Goal: Task Accomplishment & Management: Manage account settings

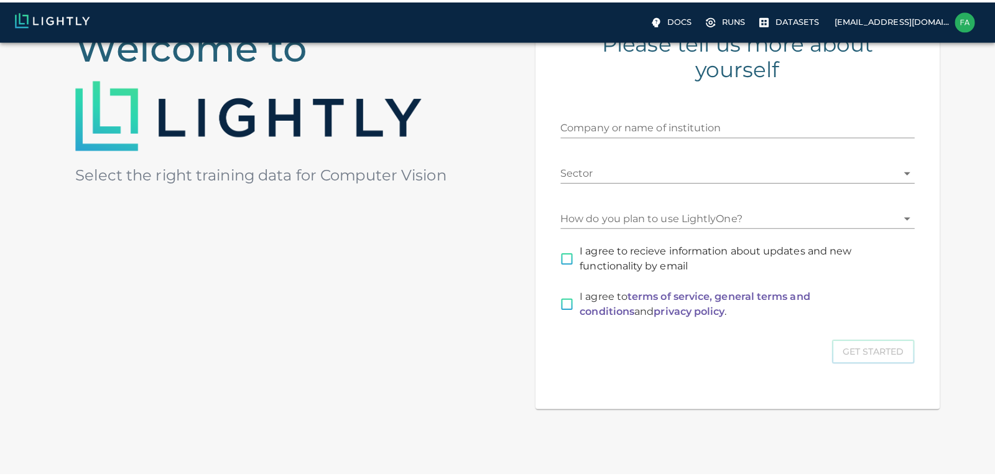
scroll to position [159, 0]
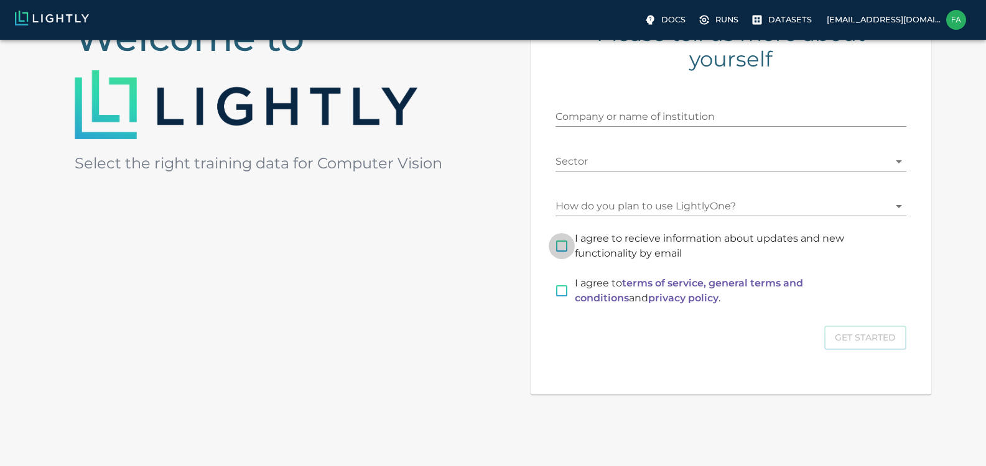
click at [560, 247] on input "I agree to recieve information about updates and new functionality by email" at bounding box center [561, 246] width 26 height 26
checkbox input "true"
click at [560, 296] on input "I agree to terms of service, general terms and conditions and privacy policy ." at bounding box center [561, 291] width 26 height 26
checkbox input "true"
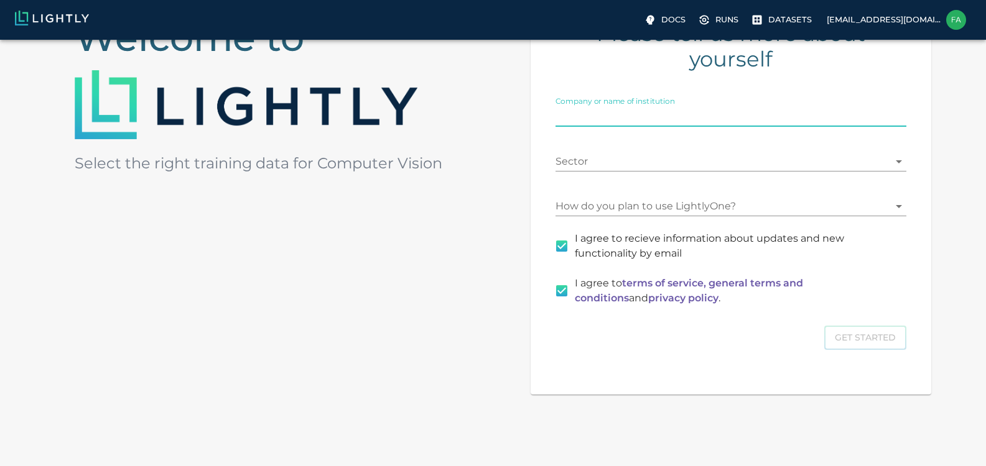
click at [664, 113] on input "Company or name of institution" at bounding box center [730, 117] width 351 height 20
type input "Crowdgen"
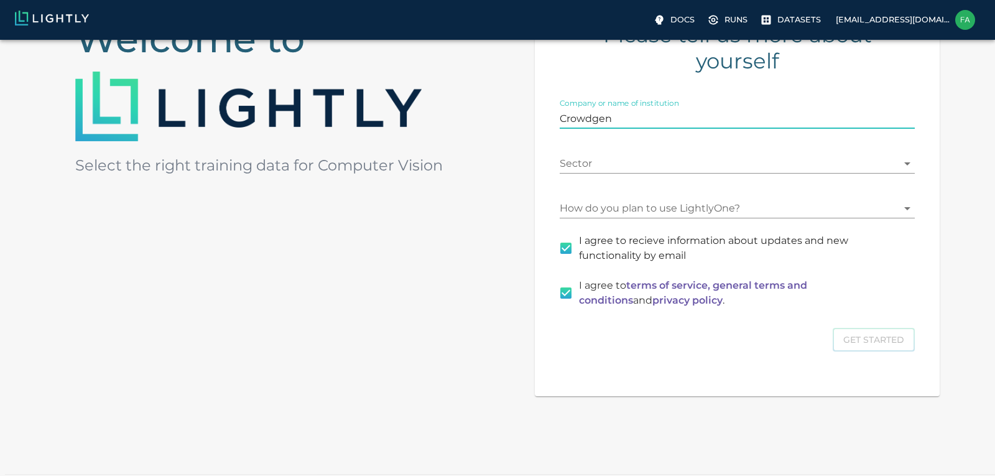
click at [624, 155] on body "Docs Runs Datasets [EMAIL_ADDRESS][DOMAIN_NAME] Welcome to Select the right tra…" at bounding box center [497, 189] width 995 height 617
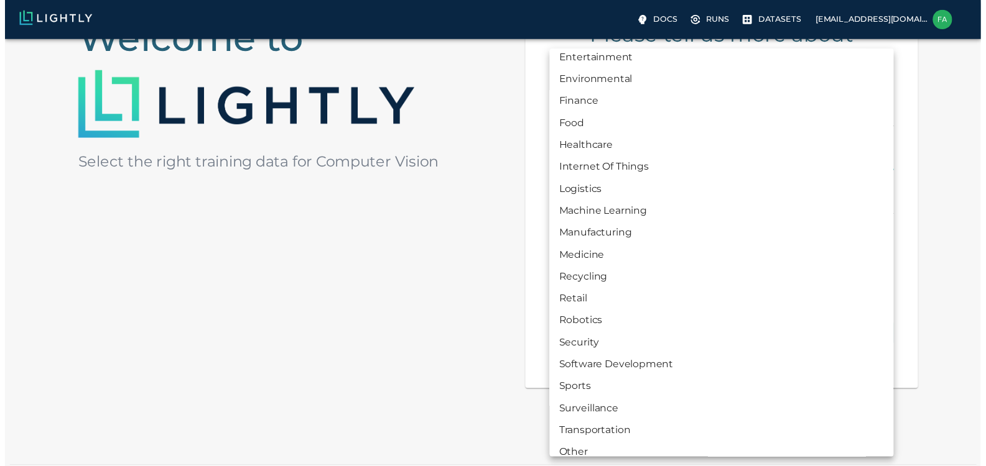
scroll to position [131, 0]
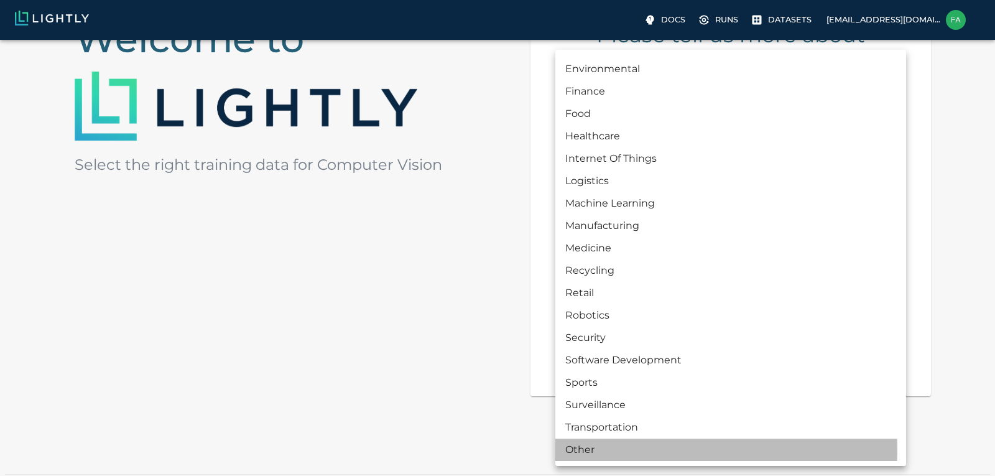
click at [580, 450] on li "Other" at bounding box center [730, 449] width 351 height 22
type input "OTHER"
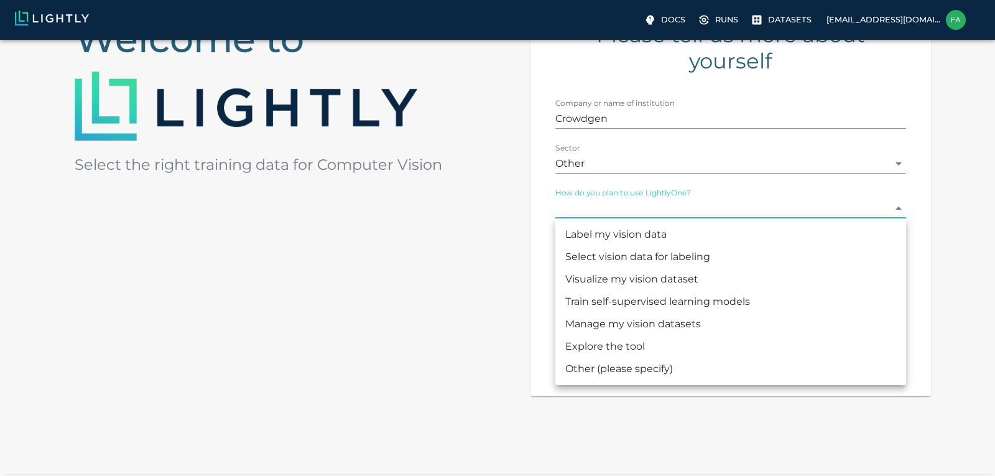
click at [742, 206] on body "Docs Runs Datasets [EMAIL_ADDRESS][DOMAIN_NAME] Welcome to Select the right tra…" at bounding box center [497, 189] width 995 height 617
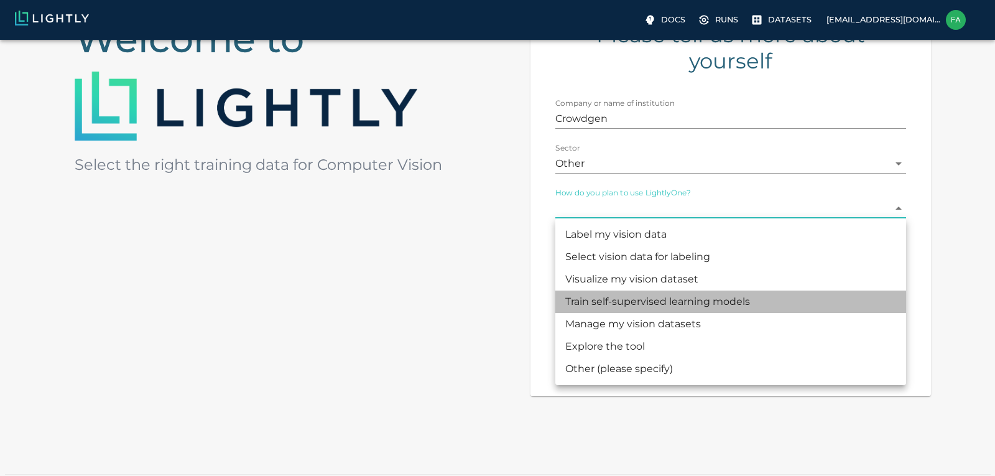
click at [634, 302] on li "Train self-supervised learning models" at bounding box center [730, 301] width 351 height 22
type input "MODEL_TRAINING"
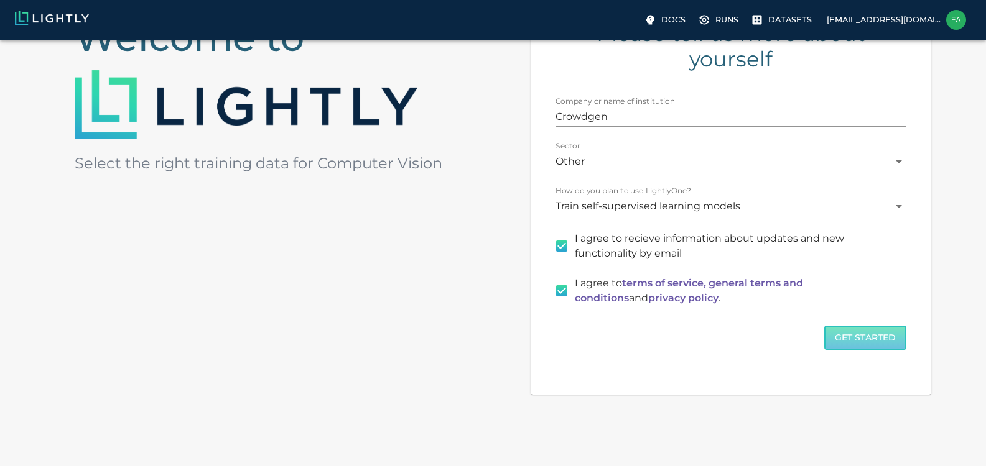
click at [867, 340] on button "Get Started" at bounding box center [865, 338] width 82 height 24
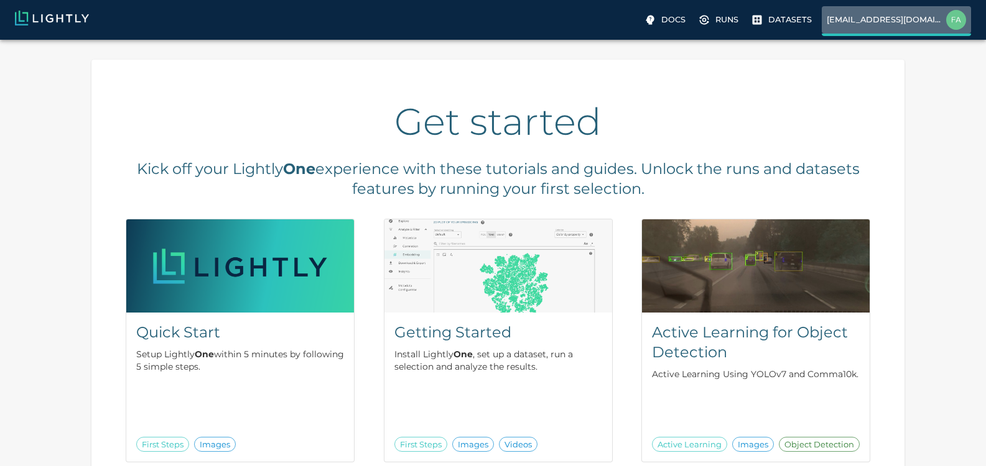
click at [961, 21] on img at bounding box center [956, 20] width 20 height 20
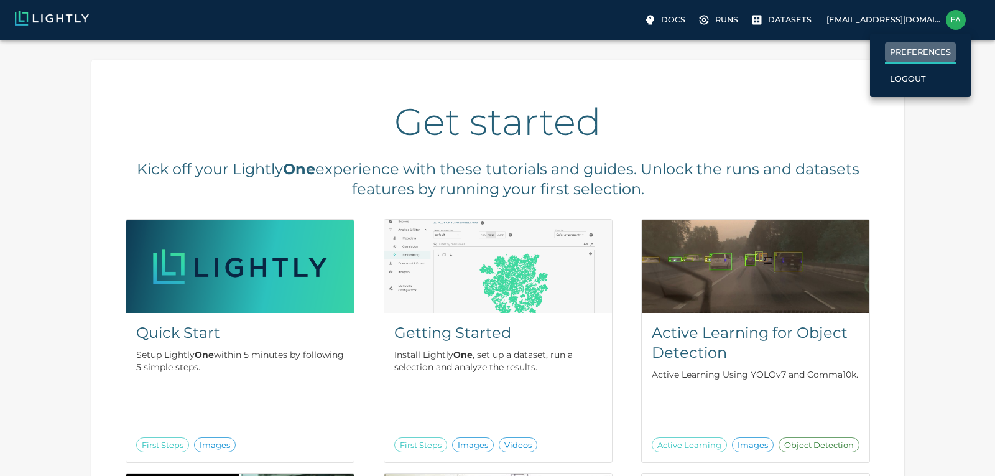
click at [903, 50] on p "Preferences" at bounding box center [920, 52] width 61 height 12
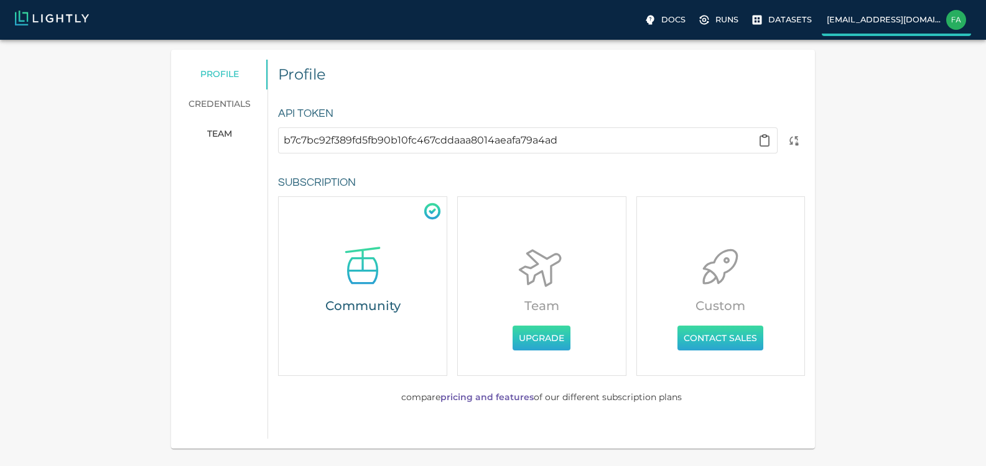
click at [882, 15] on p "[EMAIL_ADDRESS][DOMAIN_NAME]" at bounding box center [883, 20] width 114 height 12
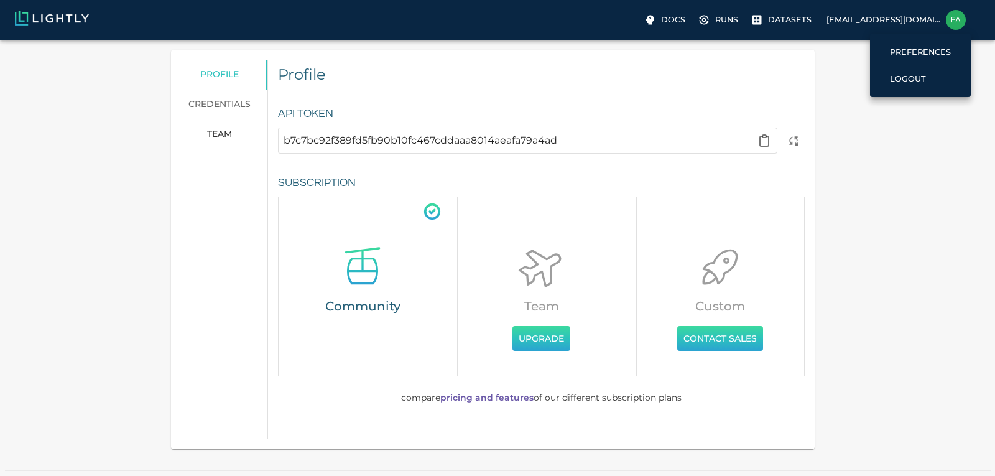
click at [798, 23] on div at bounding box center [497, 238] width 995 height 476
